Goal: Transaction & Acquisition: Book appointment/travel/reservation

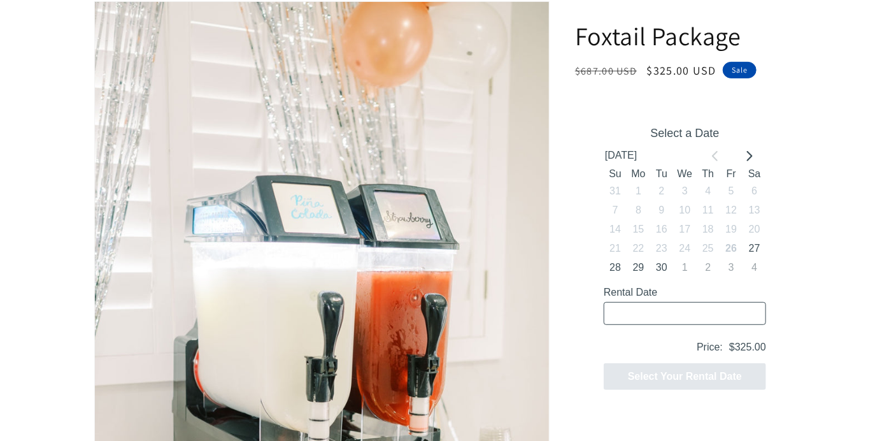
scroll to position [175, 0]
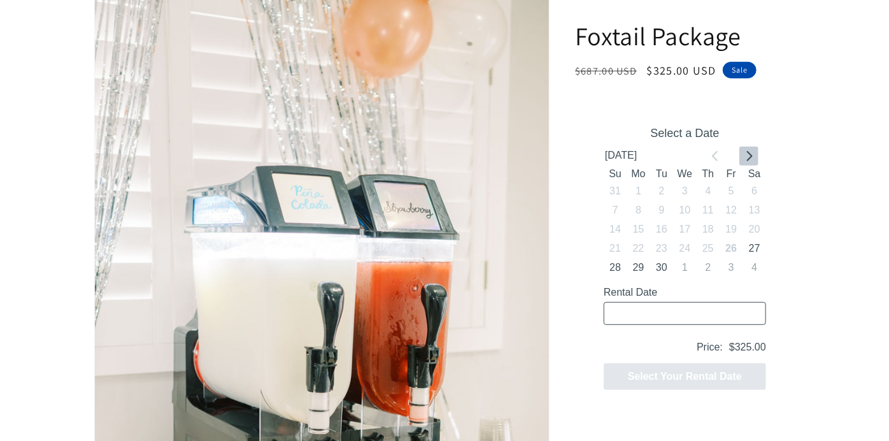
click at [749, 154] on icon "Go to next month" at bounding box center [748, 155] width 10 height 10
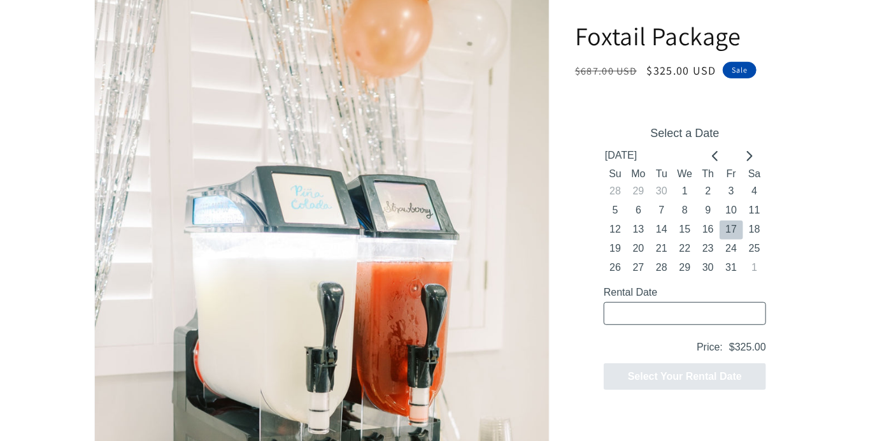
click at [728, 226] on button "17" at bounding box center [730, 229] width 23 height 19
type input "[DATE] / 5 spaces"
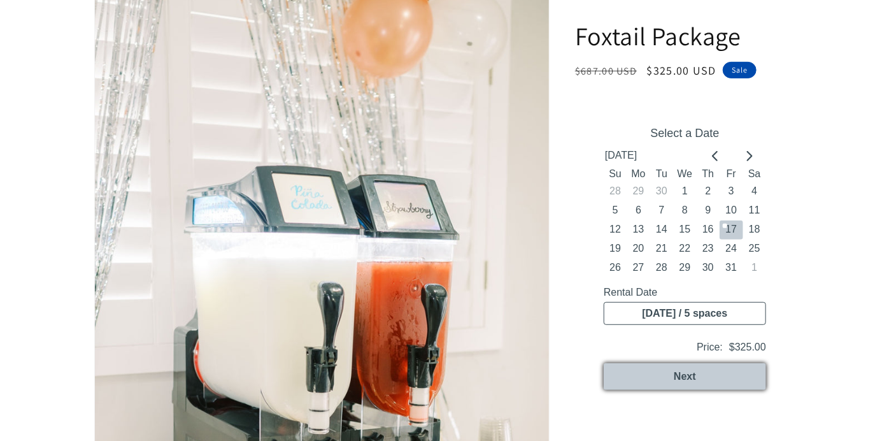
click at [686, 373] on button "Next" at bounding box center [684, 375] width 162 height 27
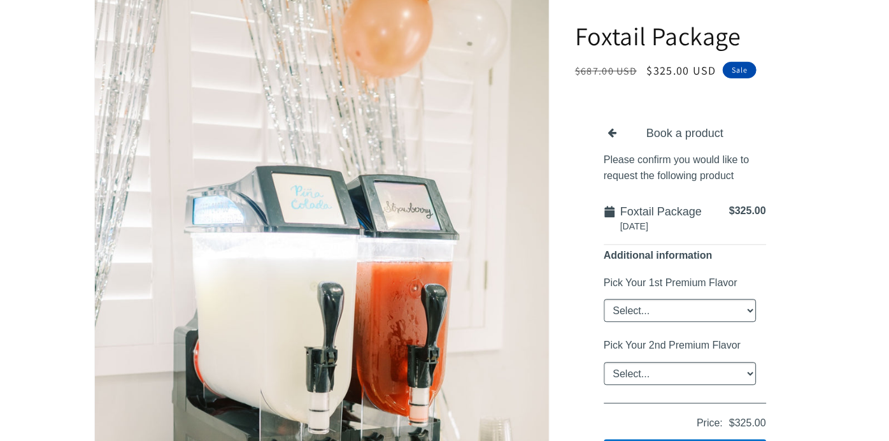
click at [748, 306] on select "Select... Classic [PERSON_NAME] Strawberry King Cake Daiquiri Apple Cider Summe…" at bounding box center [679, 310] width 152 height 23
select select "Classic [PERSON_NAME]"
click at [603, 299] on select "Select... Classic [PERSON_NAME] Strawberry King Cake Daiquiri Apple Cider Summe…" at bounding box center [679, 310] width 152 height 23
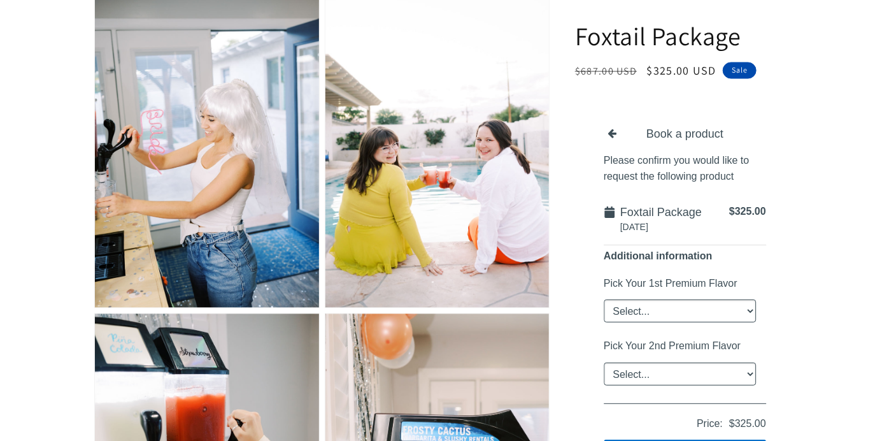
scroll to position [1088, 0]
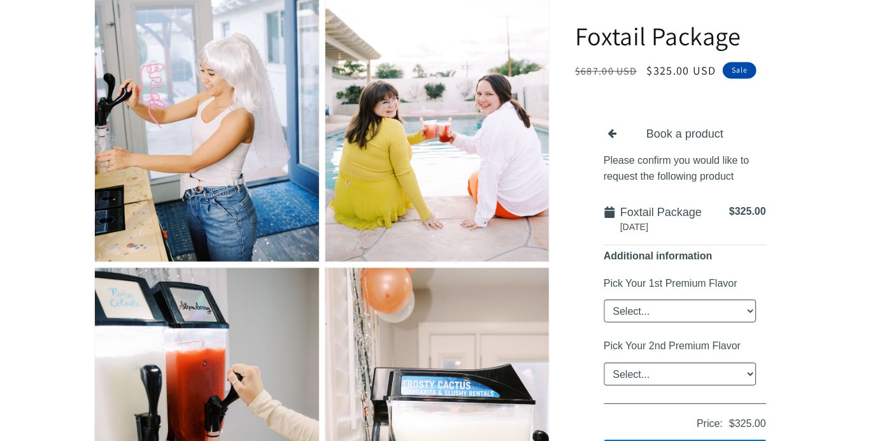
click at [609, 130] on icon "button" at bounding box center [611, 132] width 9 height 10
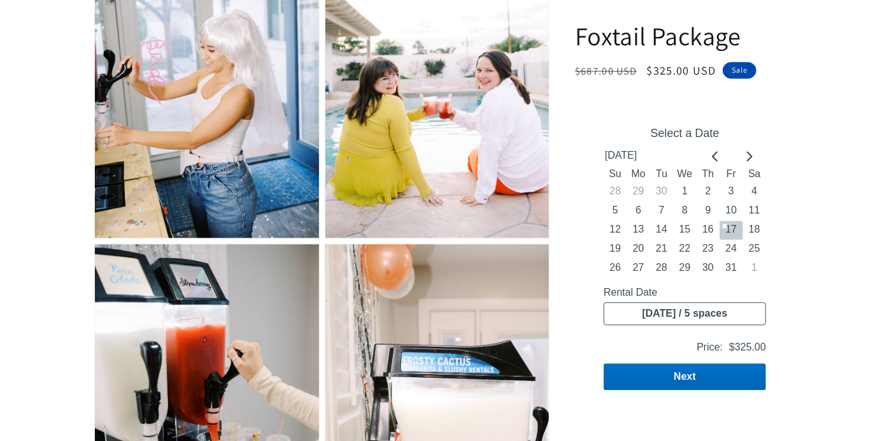
scroll to position [1132, 0]
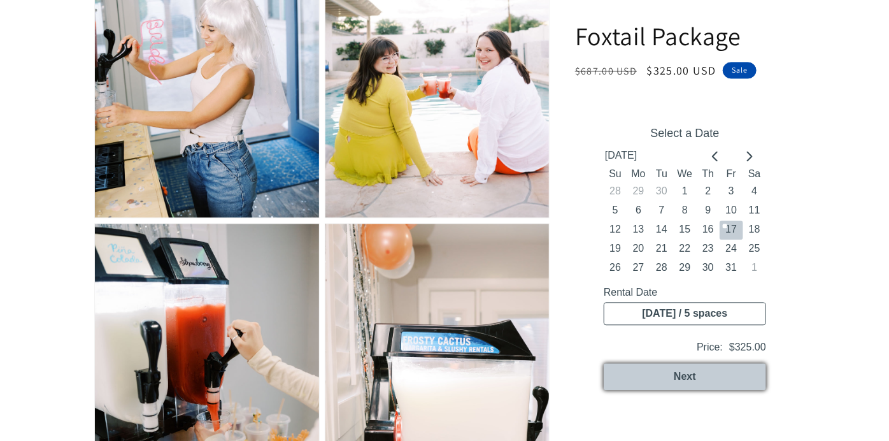
click at [687, 373] on button "Next" at bounding box center [684, 375] width 162 height 27
select select "Classic [PERSON_NAME]"
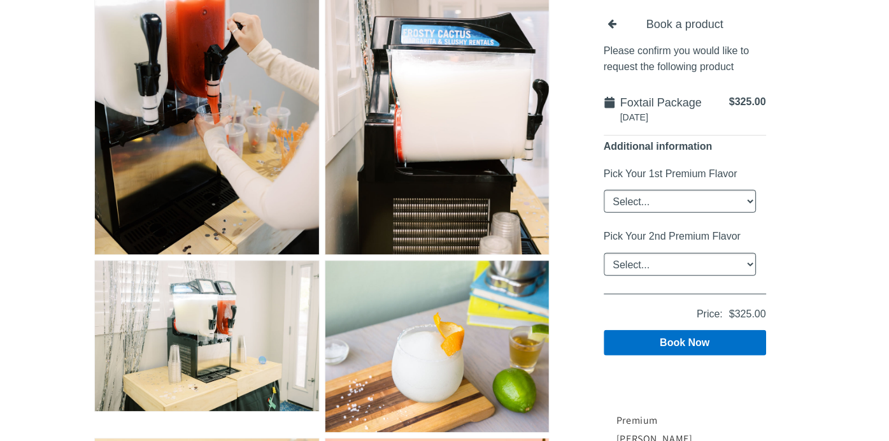
scroll to position [1518, 0]
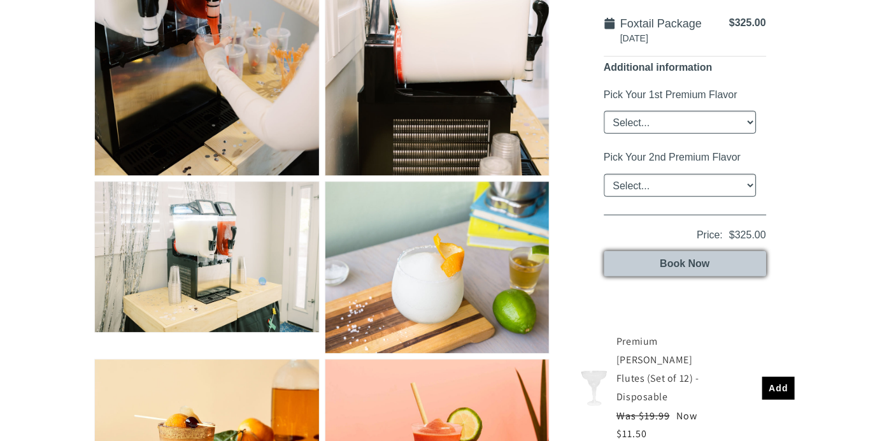
click at [683, 261] on button "Book Now" at bounding box center [684, 263] width 162 height 25
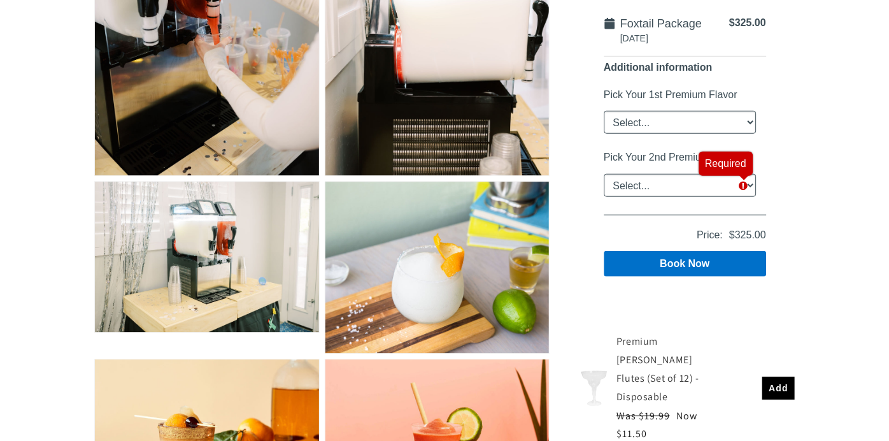
click at [773, 178] on div "Book a product Please confirm you would like to request the following product F…" at bounding box center [684, 107] width 201 height 376
click at [744, 175] on div "Required" at bounding box center [725, 163] width 54 height 24
click at [722, 162] on div "Required" at bounding box center [724, 162] width 41 height 11
click at [645, 185] on select "Select... Classic [PERSON_NAME] Strawberry King Cake Daiquiri Apple Cider Summe…" at bounding box center [679, 184] width 152 height 23
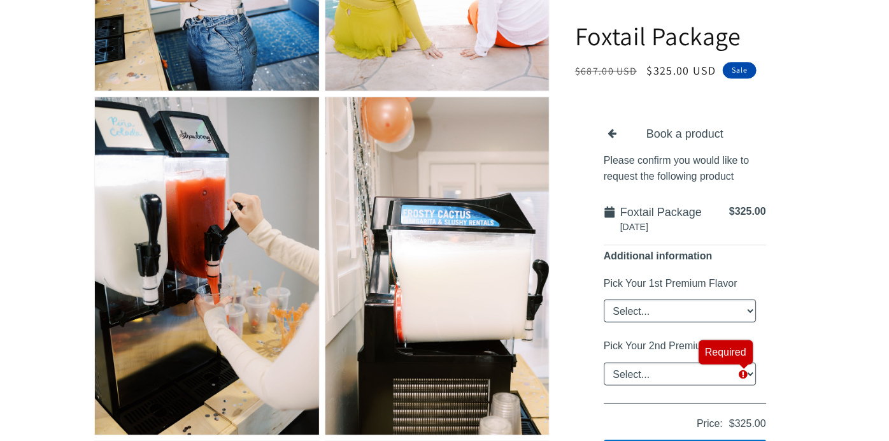
scroll to position [1166, 0]
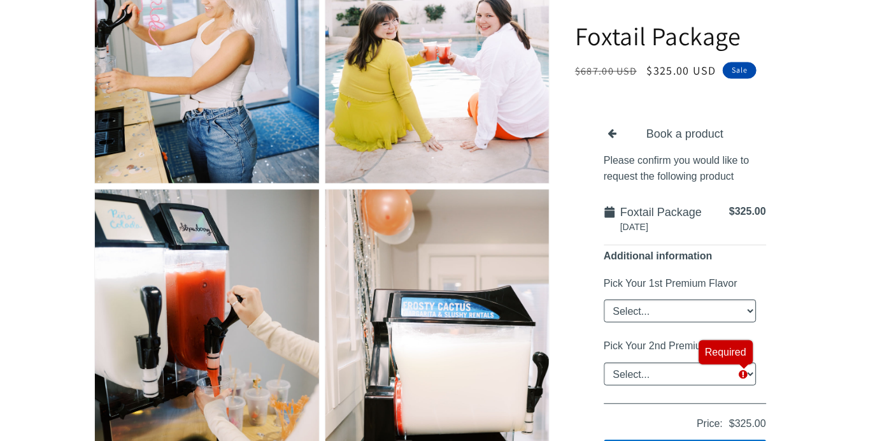
click at [655, 371] on select "Select... Classic [PERSON_NAME] Strawberry King Cake Daiquiri Apple Cider Summe…" at bounding box center [679, 372] width 152 height 23
select select "Classic [PERSON_NAME]"
click at [603, 361] on select "Select... Classic [PERSON_NAME] Strawberry King Cake Daiquiri Apple Cider Summe…" at bounding box center [679, 372] width 152 height 23
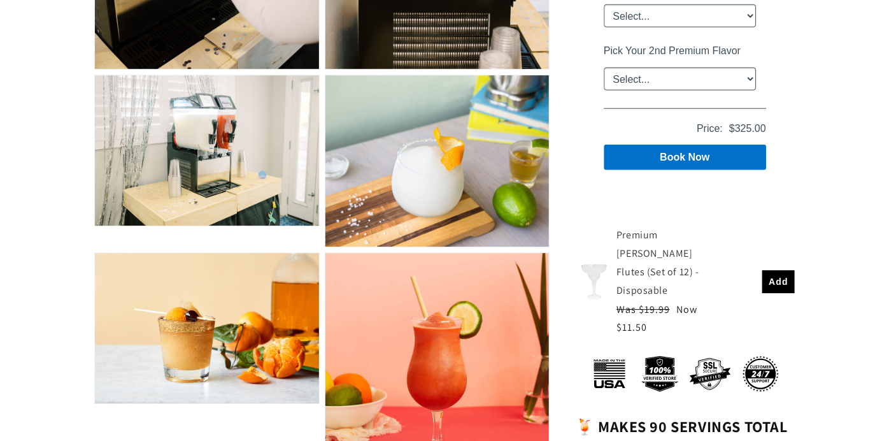
scroll to position [1552, 0]
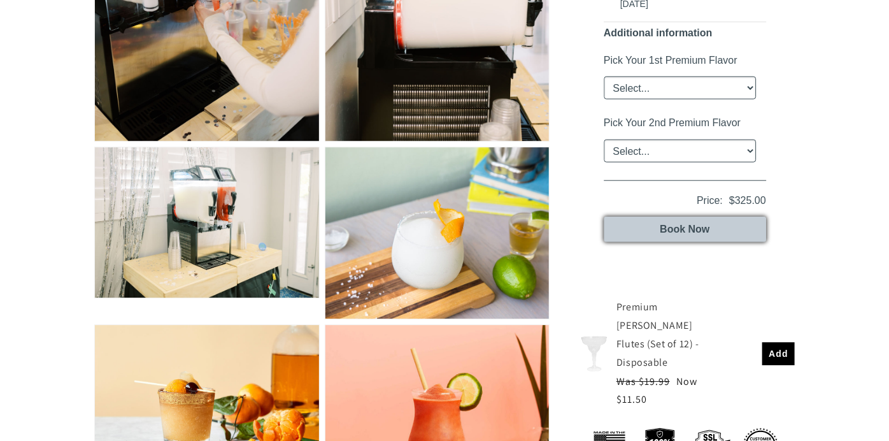
click at [684, 226] on button "Book Now" at bounding box center [684, 228] width 162 height 25
